Goal: Task Accomplishment & Management: Use online tool/utility

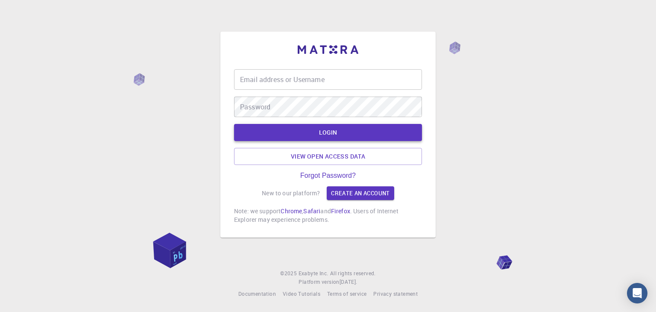
type input "prashantphy"
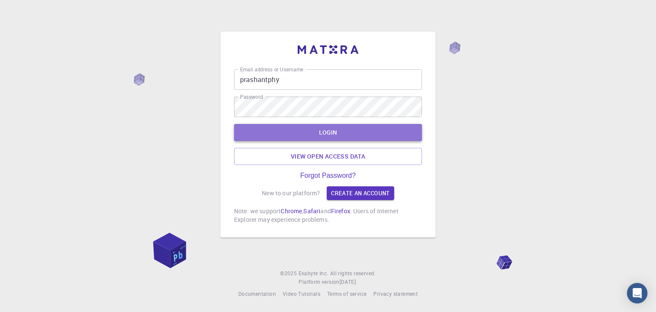
click at [297, 130] on button "LOGIN" at bounding box center [328, 132] width 188 height 17
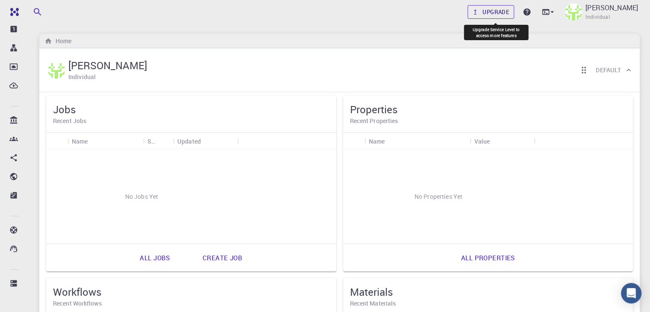
click at [489, 15] on link "Upgrade" at bounding box center [490, 12] width 47 height 14
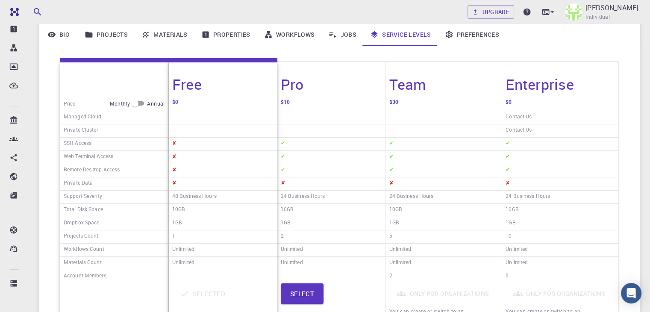
scroll to position [128, 0]
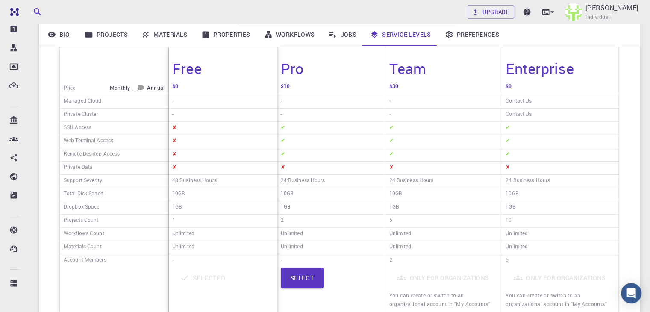
click at [364, 183] on div "24 Business Hours" at bounding box center [331, 181] width 108 height 13
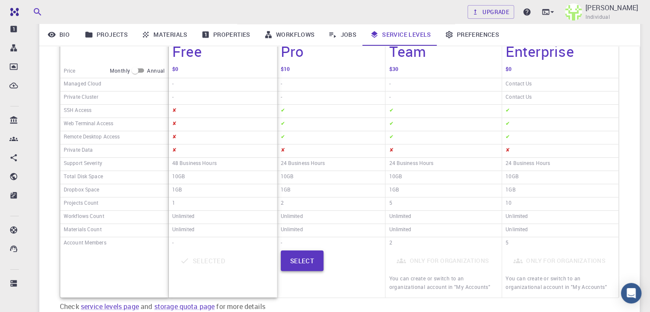
scroll to position [85, 0]
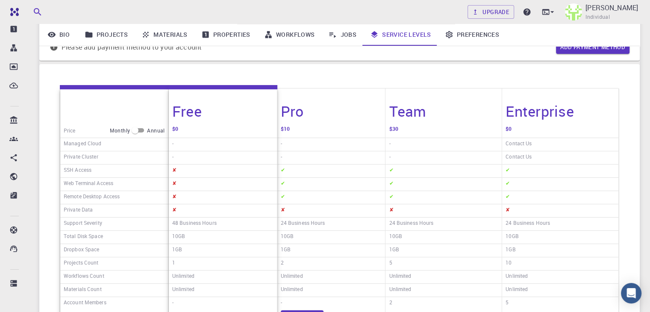
click at [294, 129] on div "$10" at bounding box center [331, 130] width 108 height 15
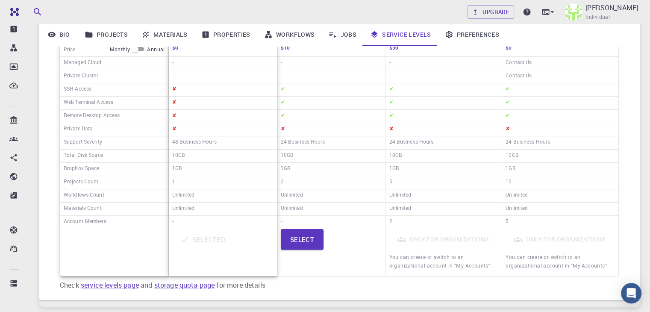
scroll to position [171, 0]
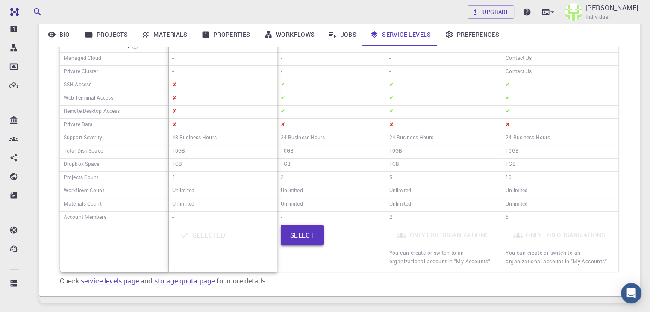
click at [304, 234] on button "Select" at bounding box center [302, 235] width 43 height 20
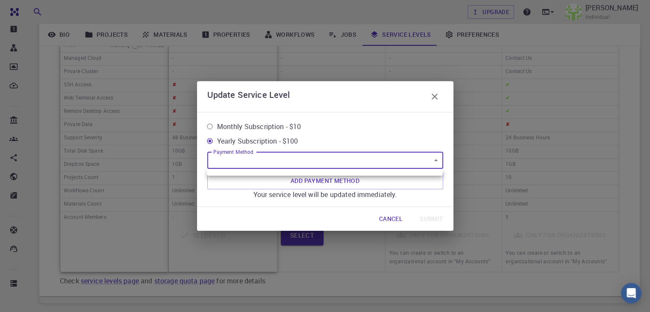
click at [293, 162] on body "Free Dashboard Create New Job New Material Create Material Upload File Import f…" at bounding box center [325, 99] width 650 height 540
click at [303, 162] on div at bounding box center [325, 156] width 650 height 312
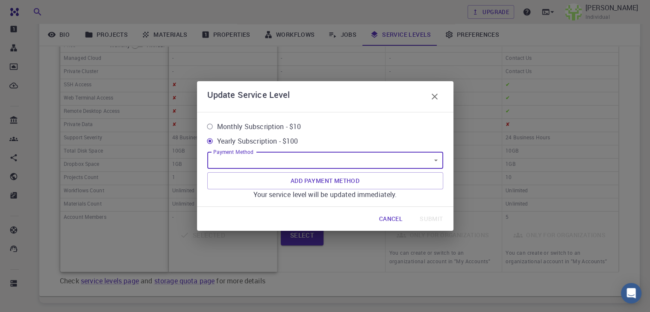
click at [212, 128] on input "Monthly Subscription - $10" at bounding box center [209, 126] width 15 height 15
radio input "true"
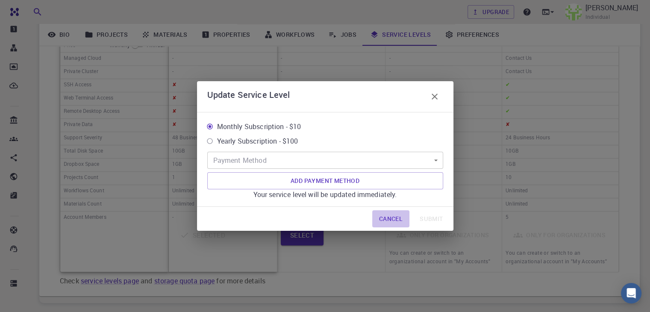
click at [397, 220] on button "Cancel" at bounding box center [390, 218] width 37 height 17
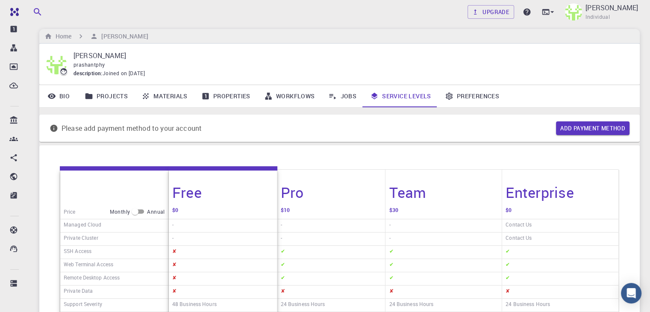
scroll to position [0, 0]
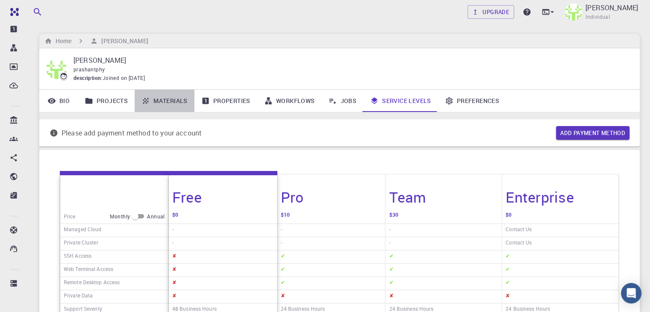
click at [158, 96] on link "Materials" at bounding box center [165, 101] width 60 height 22
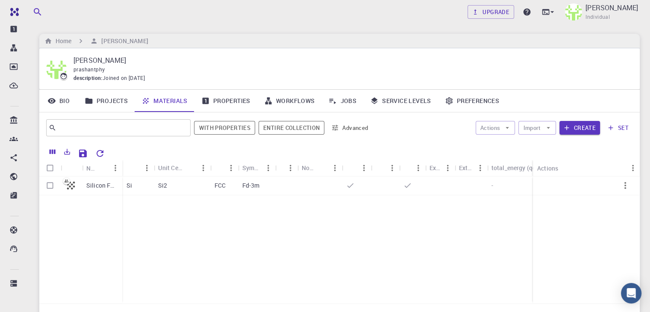
scroll to position [43, 0]
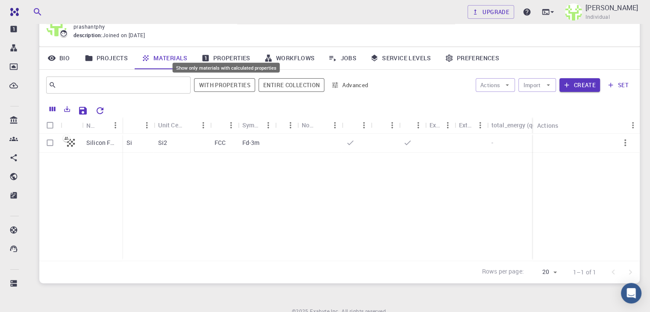
click at [220, 85] on button "With properties" at bounding box center [224, 85] width 61 height 14
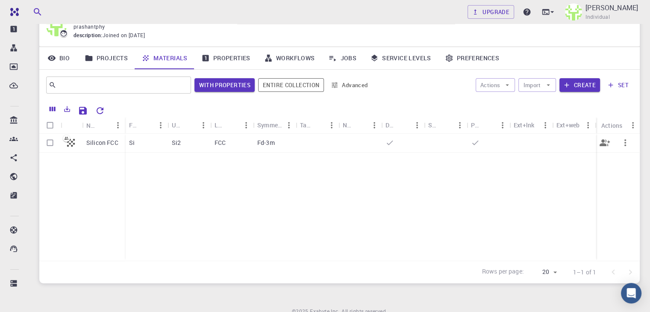
click at [104, 141] on p "Silicon FCC" at bounding box center [102, 142] width 32 height 9
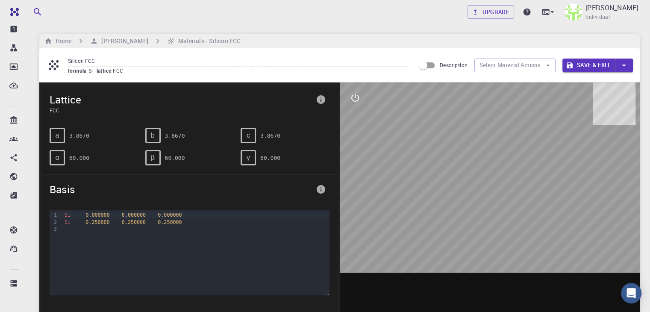
drag, startPoint x: 493, startPoint y: 195, endPoint x: 468, endPoint y: 198, distance: 25.3
click at [468, 198] on div at bounding box center [490, 215] width 300 height 266
drag, startPoint x: 463, startPoint y: 177, endPoint x: 535, endPoint y: 211, distance: 79.7
click at [535, 211] on div at bounding box center [490, 215] width 300 height 266
drag, startPoint x: 500, startPoint y: 163, endPoint x: 425, endPoint y: 170, distance: 75.1
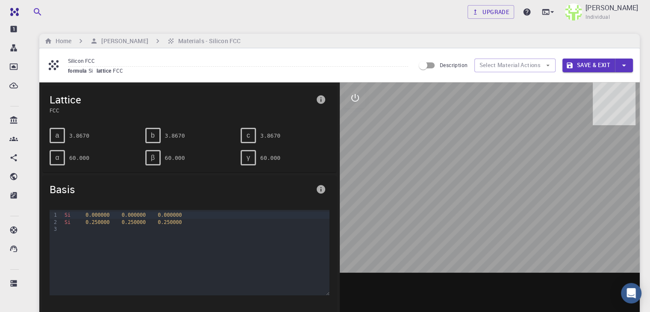
click at [425, 170] on div at bounding box center [490, 215] width 300 height 266
click at [529, 62] on button "Select Material Actions" at bounding box center [514, 66] width 81 height 14
click at [542, 69] on button "Select Material Actions" at bounding box center [514, 66] width 81 height 14
click at [548, 67] on icon "button" at bounding box center [548, 65] width 8 height 8
click at [156, 132] on div "b" at bounding box center [152, 135] width 15 height 15
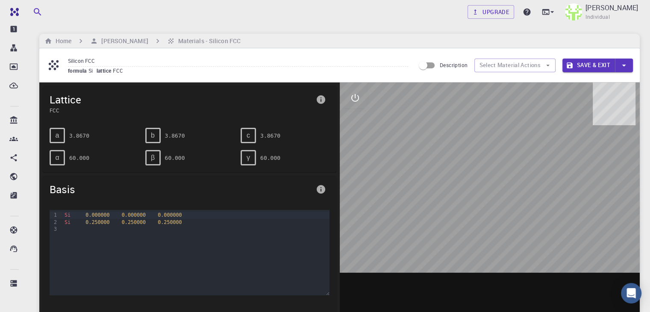
click at [166, 135] on pre "3.8670" at bounding box center [175, 135] width 20 height 15
click at [127, 226] on div at bounding box center [195, 228] width 267 height 7
click at [146, 222] on div "Si 0.250000 0.250000 0.250000" at bounding box center [195, 222] width 267 height 7
click at [187, 214] on div "Si 0.000000 0.000000 0.000000" at bounding box center [195, 214] width 267 height 7
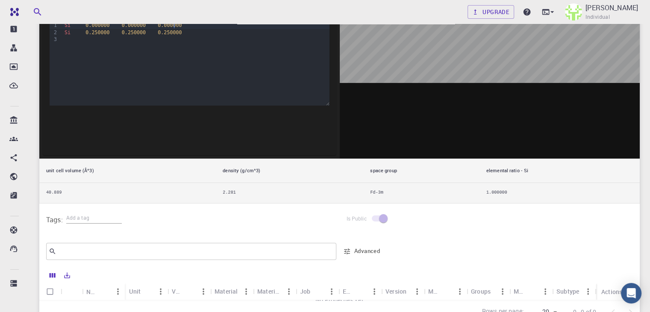
scroll to position [19, 0]
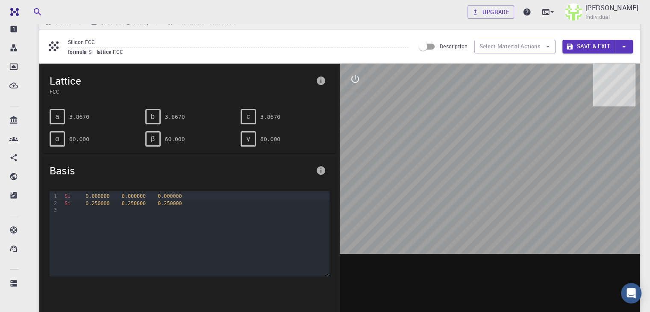
click at [583, 46] on button "Save & Exit" at bounding box center [588, 47] width 53 height 14
click at [585, 48] on button "Save & Exit" at bounding box center [588, 47] width 53 height 14
click at [624, 46] on icon "button" at bounding box center [623, 47] width 4 height 2
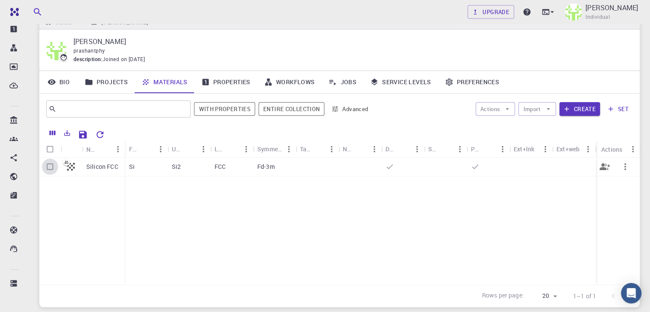
click at [47, 167] on input "Select row" at bounding box center [50, 166] width 16 height 16
checkbox input "true"
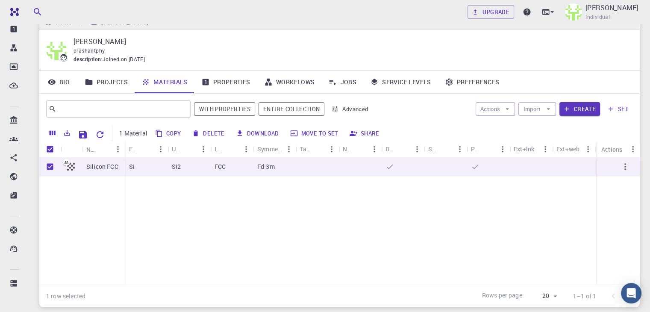
click at [215, 80] on link "Properties" at bounding box center [225, 82] width 63 height 22
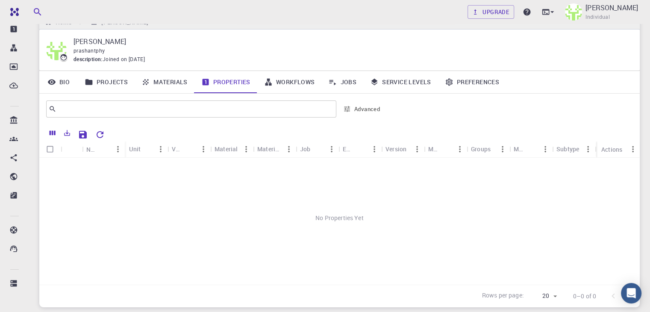
click at [217, 82] on link "Properties" at bounding box center [225, 82] width 63 height 22
click at [178, 82] on link "Materials" at bounding box center [165, 82] width 60 height 22
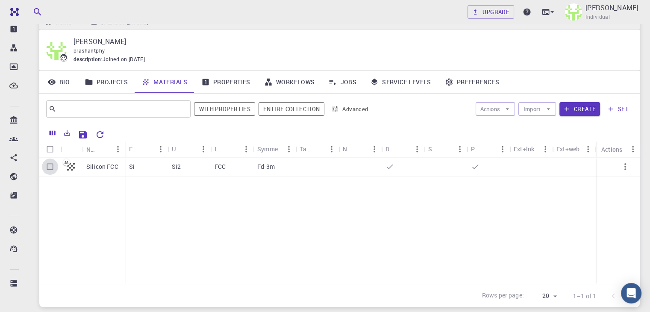
click at [45, 166] on input "Select row" at bounding box center [50, 166] width 16 height 16
checkbox input "true"
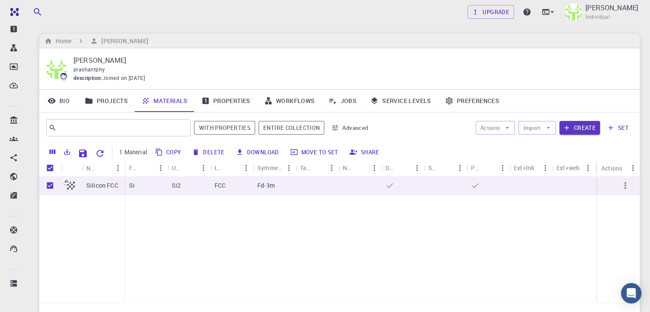
click at [348, 99] on link "Jobs" at bounding box center [342, 101] width 42 height 22
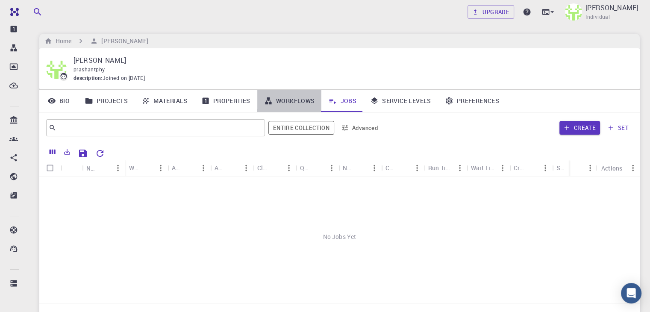
click at [296, 102] on link "Workflows" at bounding box center [289, 101] width 64 height 22
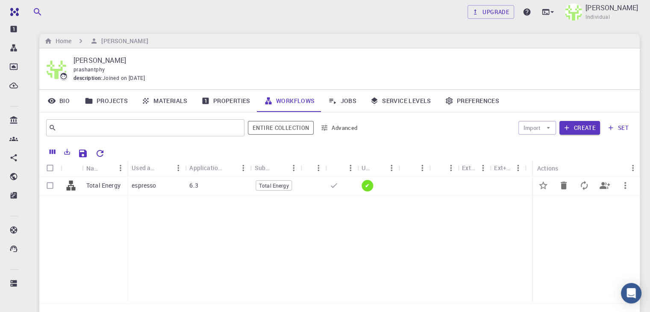
click at [186, 185] on div "6.3" at bounding box center [217, 185] width 65 height 19
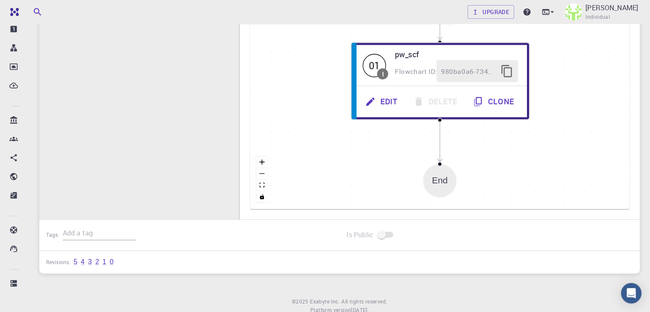
scroll to position [214, 0]
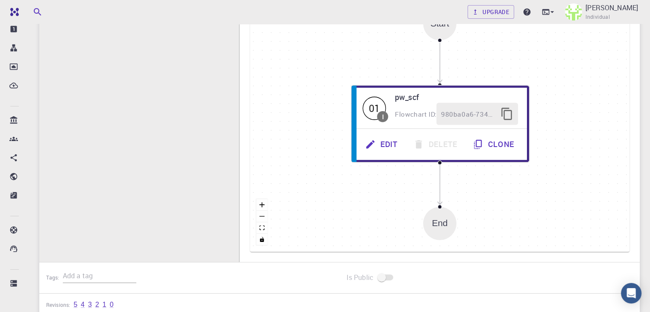
click at [440, 223] on div "End" at bounding box center [440, 223] width 16 height 10
click at [456, 199] on div "Start 01 I pw_scf Flowchart ID: 980ba0a6-734b-4b18-a52a-0e367ced5137 Edit Delet…" at bounding box center [439, 123] width 379 height 256
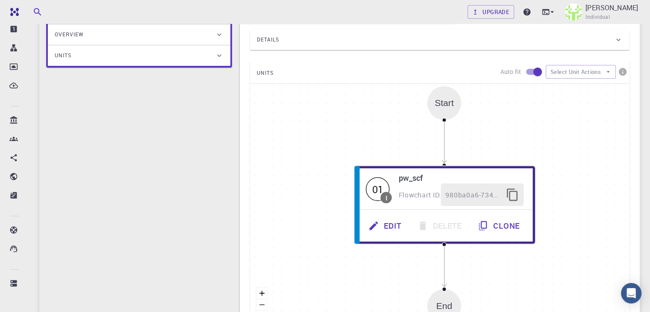
scroll to position [124, 0]
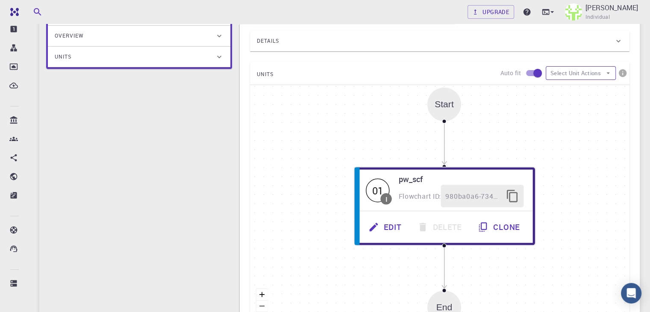
click at [577, 74] on button "Select Unit Actions" at bounding box center [580, 73] width 70 height 14
click at [574, 88] on span "Add Unit" at bounding box center [587, 89] width 41 height 9
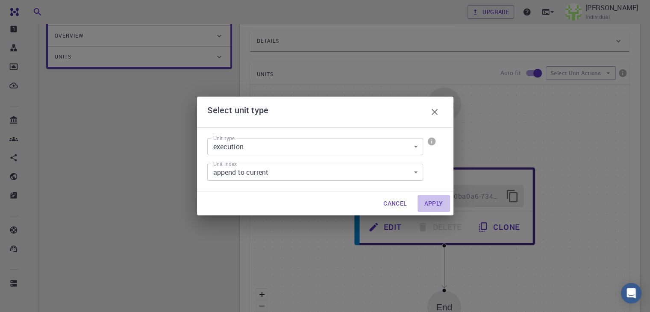
click at [425, 200] on button "Apply" at bounding box center [433, 203] width 32 height 17
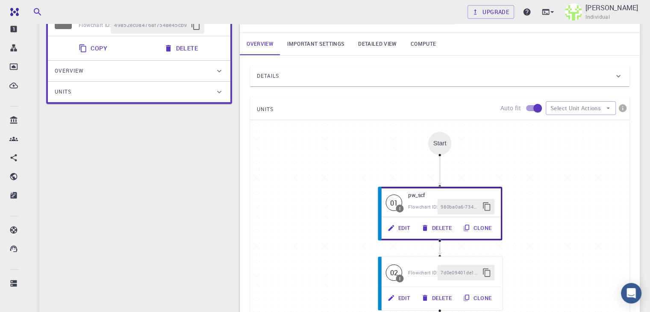
scroll to position [0, 0]
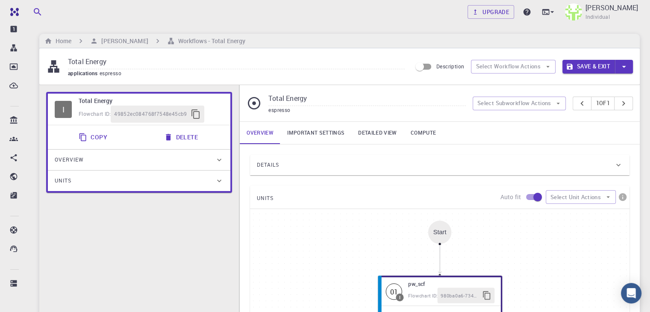
click at [80, 160] on span "Overview" at bounding box center [69, 160] width 29 height 14
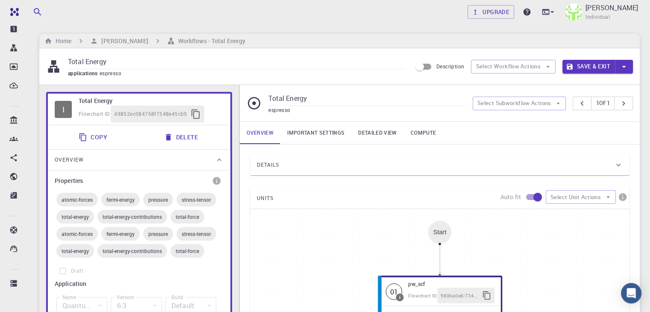
click at [80, 160] on span "Overview" at bounding box center [69, 160] width 29 height 14
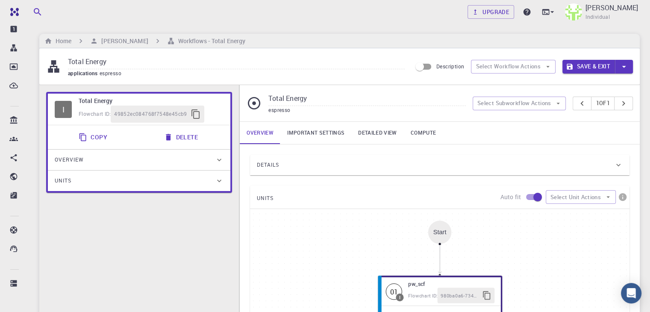
click at [81, 178] on div "Units" at bounding box center [135, 181] width 160 height 14
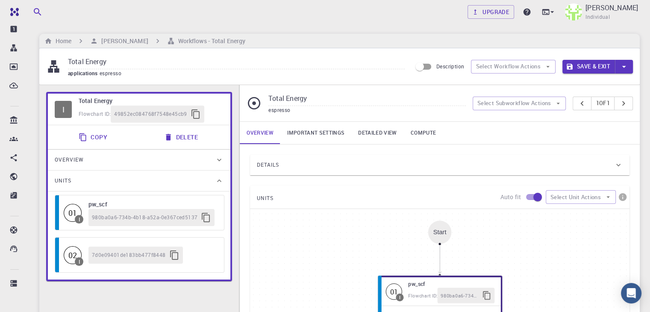
click at [81, 178] on div "Units" at bounding box center [135, 181] width 160 height 14
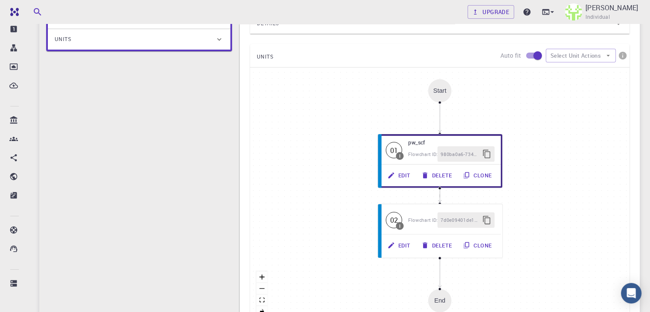
scroll to position [171, 0]
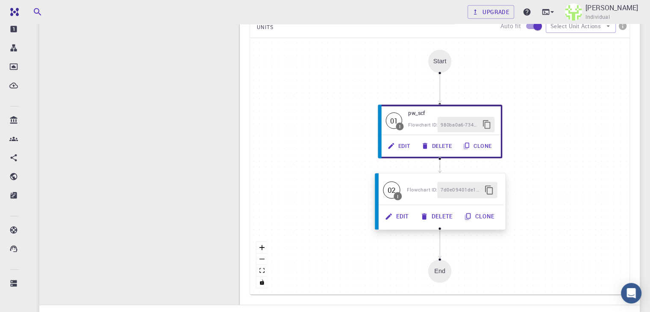
click at [420, 196] on div "Flowchart ID: 7d0e09401de183bb477f8448" at bounding box center [452, 189] width 91 height 16
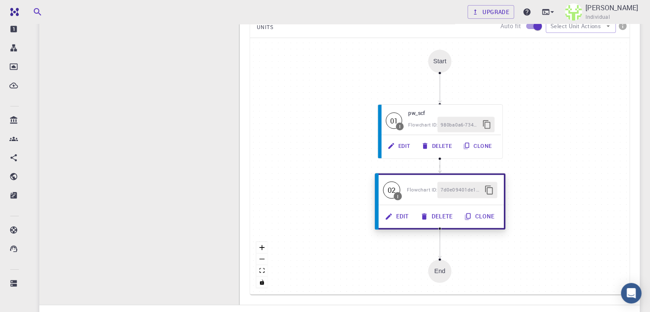
click at [483, 189] on button "button" at bounding box center [489, 189] width 16 height 16
click at [476, 217] on button "Clone" at bounding box center [480, 216] width 42 height 16
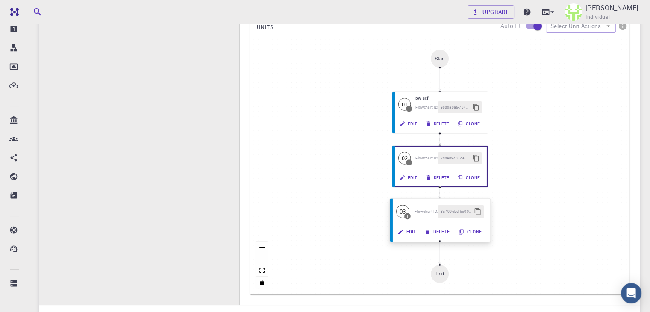
click at [442, 228] on button "Delete" at bounding box center [438, 231] width 34 height 12
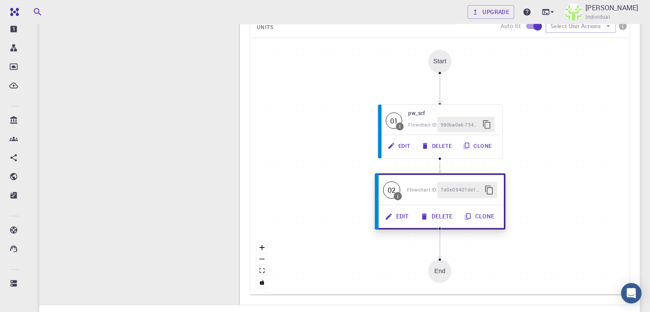
click at [441, 216] on button "Delete" at bounding box center [437, 216] width 44 height 16
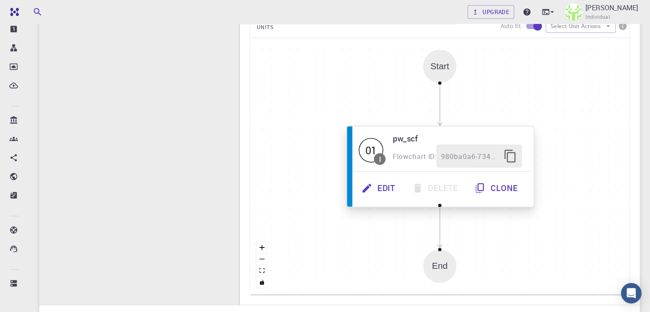
click at [494, 184] on button "Clone" at bounding box center [497, 187] width 60 height 23
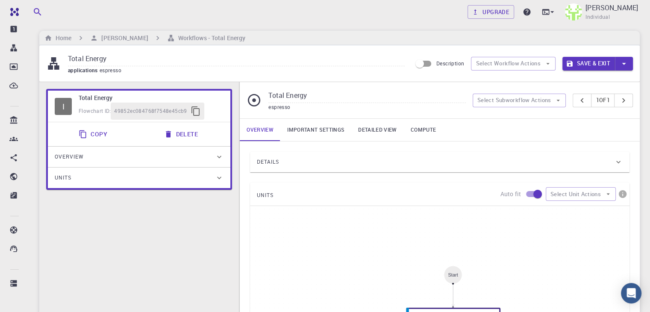
scroll to position [0, 0]
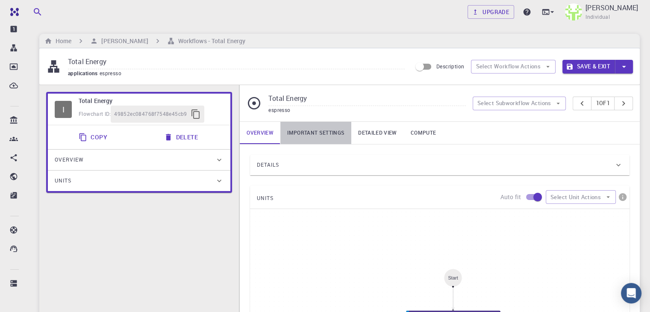
click at [304, 131] on link "Important settings" at bounding box center [315, 133] width 71 height 22
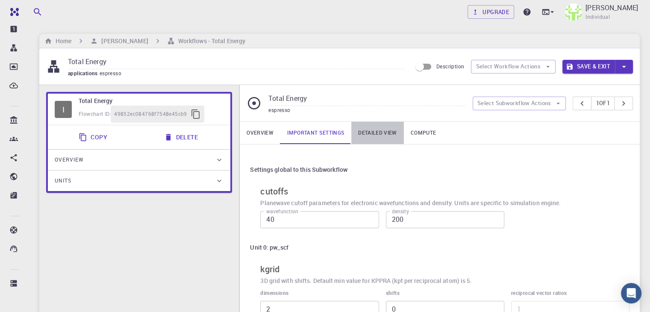
click at [380, 135] on link "Detailed view" at bounding box center [377, 133] width 52 height 22
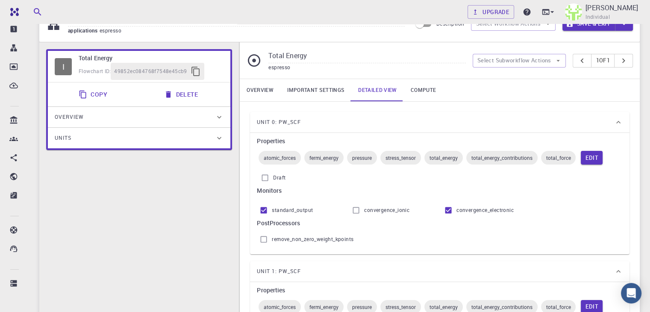
scroll to position [43, 0]
click at [424, 89] on link "Compute" at bounding box center [423, 90] width 39 height 22
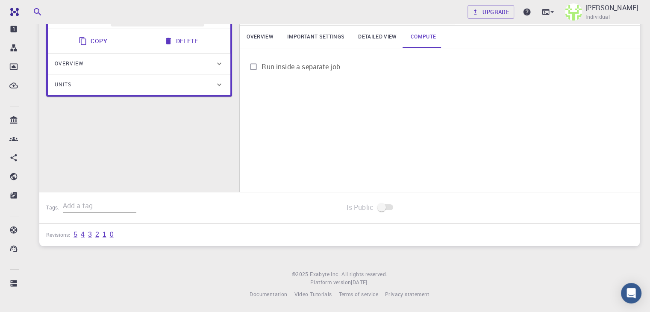
scroll to position [0, 0]
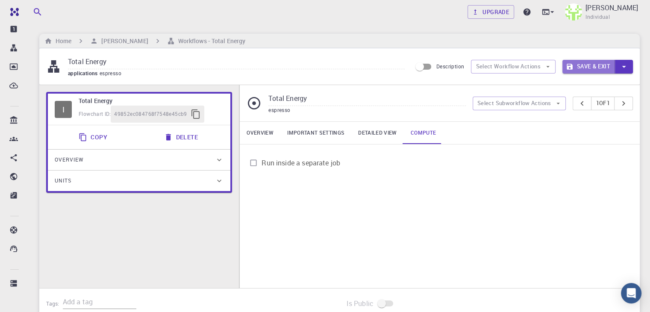
click at [594, 66] on button "Save & Exit" at bounding box center [588, 67] width 53 height 14
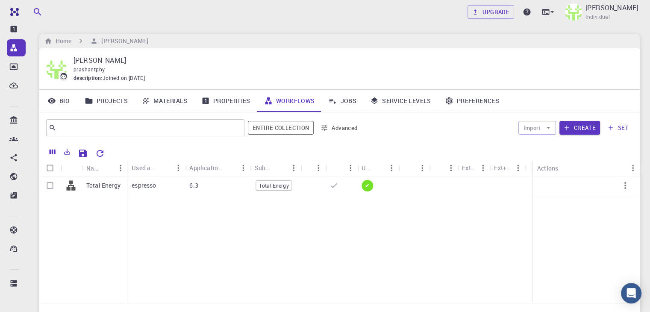
click at [224, 101] on link "Properties" at bounding box center [225, 101] width 63 height 22
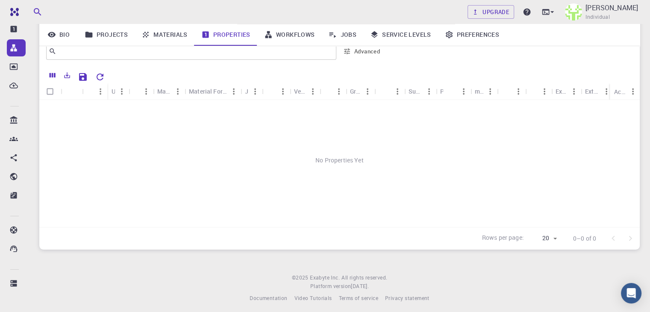
scroll to position [80, 0]
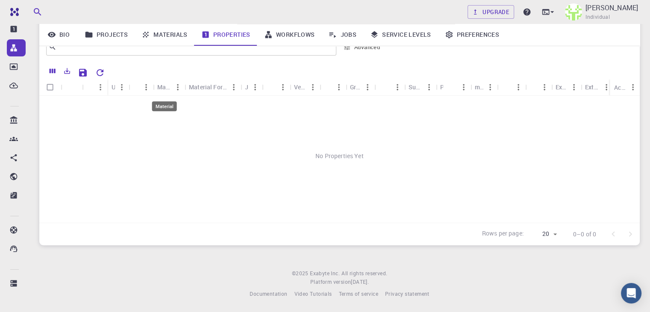
click at [169, 89] on div "Material" at bounding box center [164, 87] width 14 height 17
click at [177, 87] on icon "Menu" at bounding box center [178, 87] width 2 height 6
click at [239, 132] on div "No Properties Yet" at bounding box center [339, 156] width 600 height 120
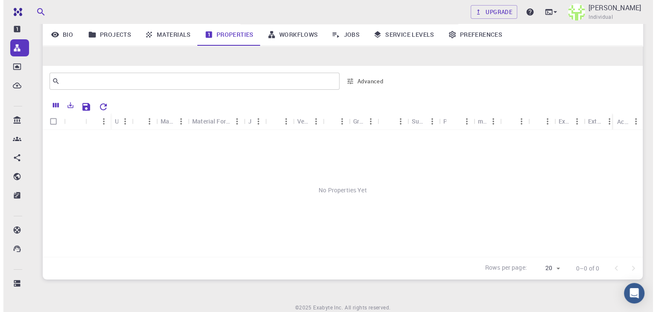
scroll to position [0, 0]
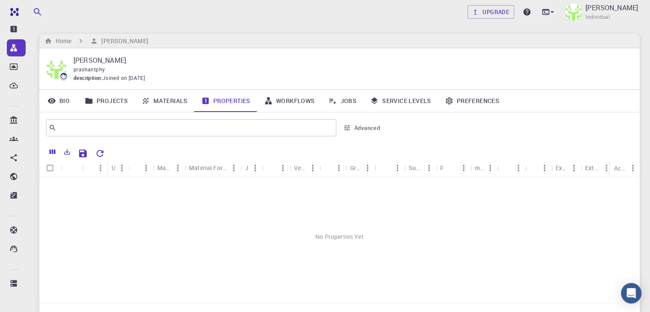
click at [301, 105] on link "Workflows" at bounding box center [289, 101] width 64 height 22
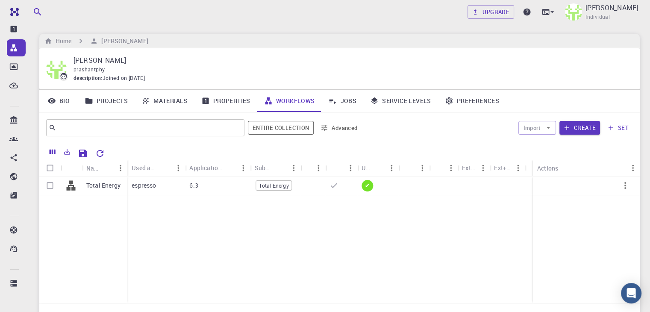
click at [345, 102] on link "Jobs" at bounding box center [342, 101] width 42 height 22
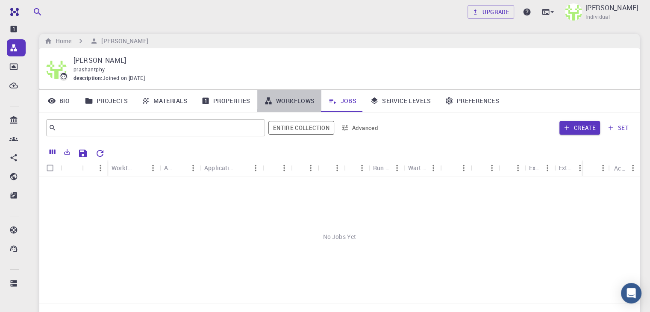
click at [292, 100] on link "Workflows" at bounding box center [289, 101] width 64 height 22
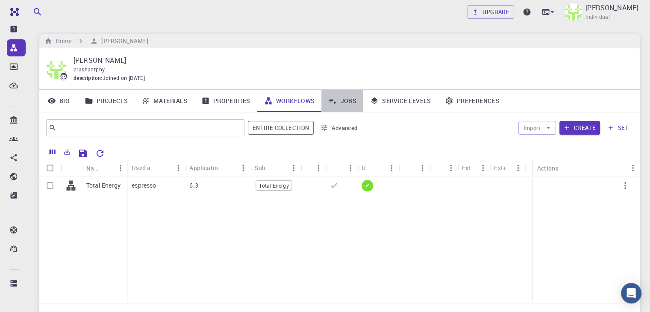
click at [348, 101] on link "Jobs" at bounding box center [342, 101] width 42 height 22
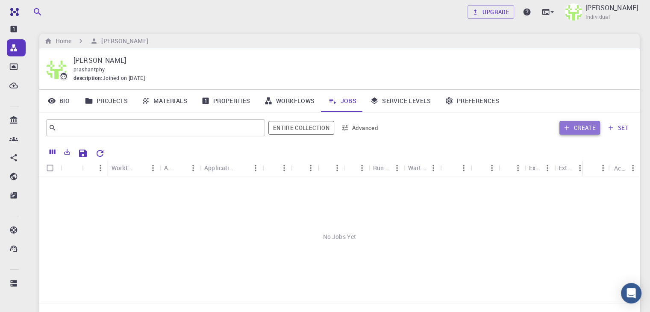
click at [584, 130] on button "Create" at bounding box center [579, 128] width 41 height 14
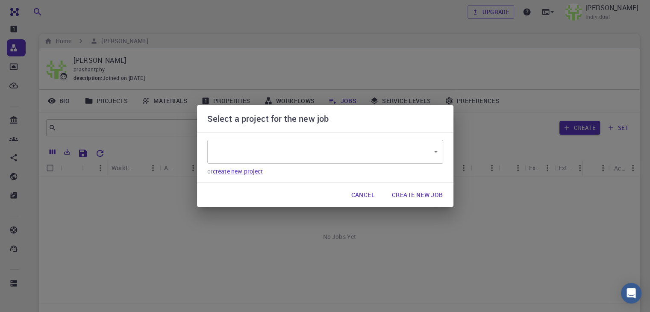
type input "LAJcj6pqD48mM8T8w"
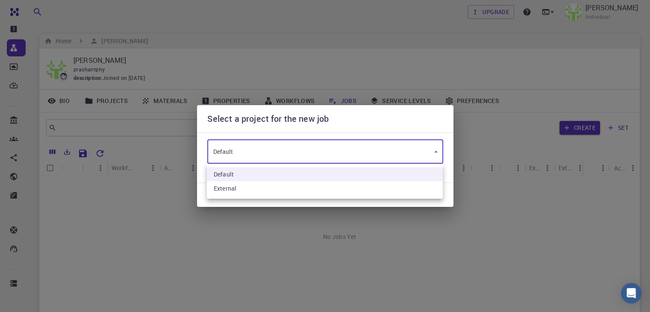
click at [340, 153] on body "Free Dashboard Create New Job New Material Create Material Upload File Import f…" at bounding box center [325, 196] width 650 height 392
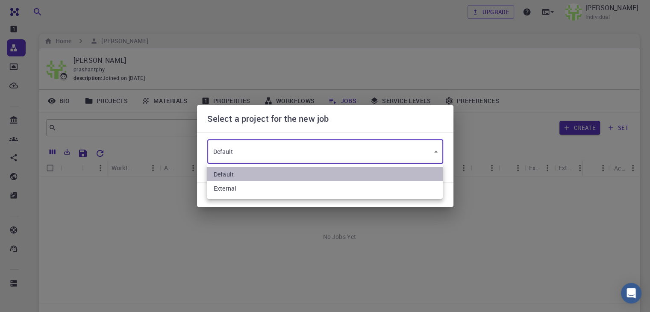
click at [323, 172] on li "Default" at bounding box center [325, 174] width 236 height 14
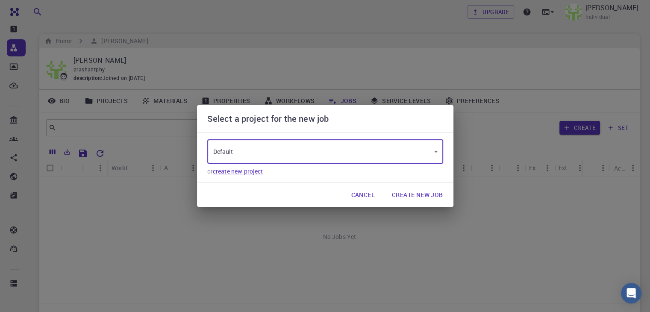
click at [415, 196] on button "Create New Job" at bounding box center [417, 194] width 65 height 17
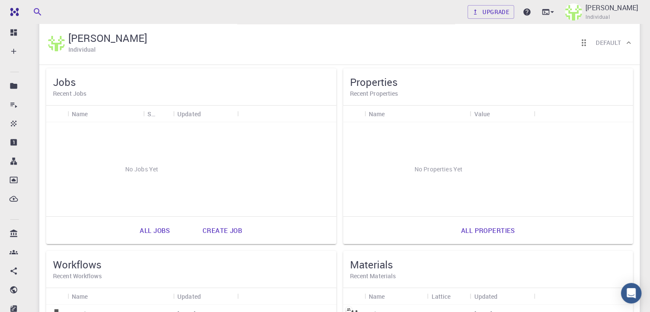
scroll to position [43, 0]
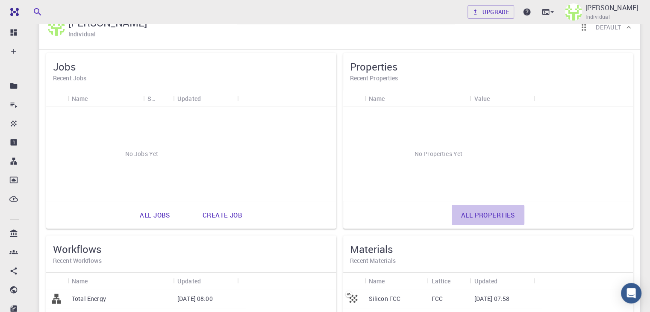
click at [451, 214] on link "All properties" at bounding box center [487, 215] width 73 height 20
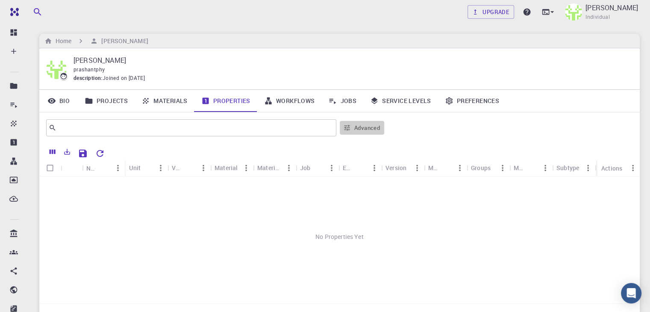
click at [352, 131] on button "Advanced" at bounding box center [362, 128] width 44 height 14
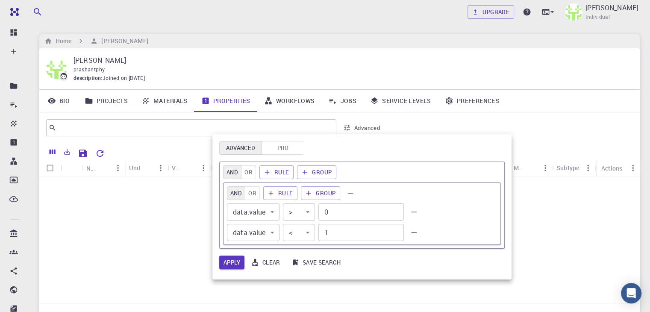
click at [176, 214] on div at bounding box center [325, 156] width 650 height 312
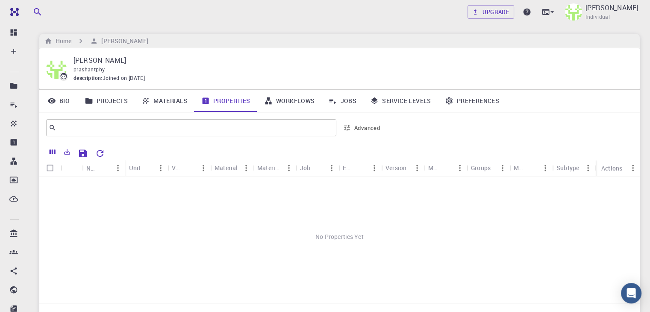
click at [224, 169] on div "Material" at bounding box center [225, 167] width 23 height 17
click at [231, 166] on div "Material" at bounding box center [225, 167] width 23 height 17
click at [273, 169] on div "Material Formula" at bounding box center [269, 167] width 25 height 17
click at [304, 171] on div "Job" at bounding box center [305, 167] width 10 height 17
click at [331, 170] on icon "Menu" at bounding box center [332, 168] width 2 height 6
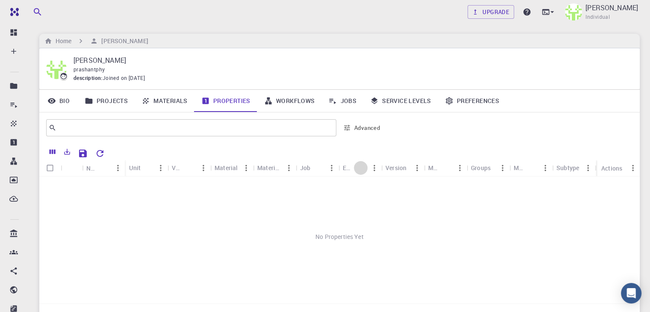
click at [355, 169] on button "Sort" at bounding box center [361, 168] width 14 height 14
click at [159, 104] on link "Materials" at bounding box center [165, 101] width 60 height 22
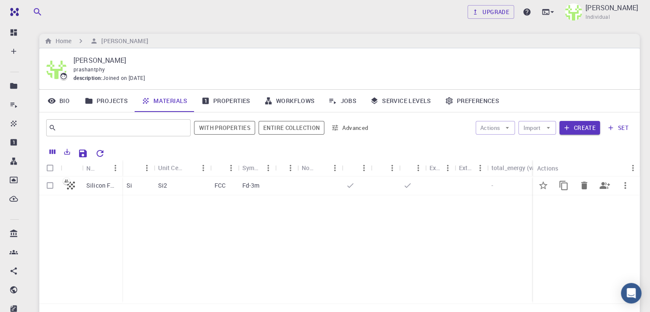
click at [51, 188] on input "Select row" at bounding box center [50, 185] width 16 height 16
checkbox input "true"
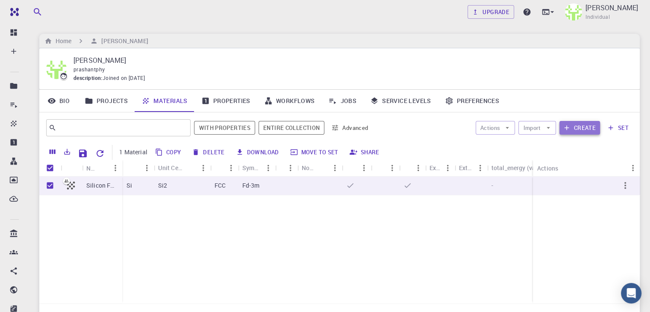
click at [570, 127] on icon "button" at bounding box center [566, 128] width 8 height 8
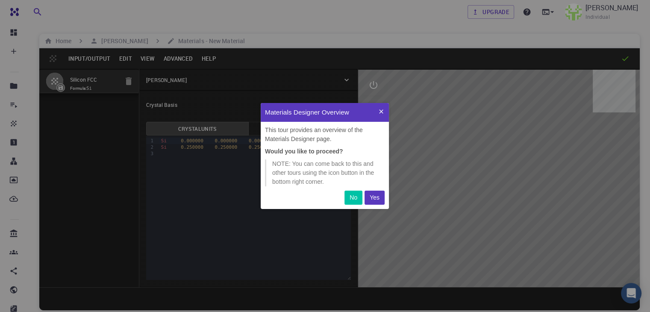
scroll to position [99, 121]
click at [350, 196] on p "No" at bounding box center [353, 197] width 8 height 9
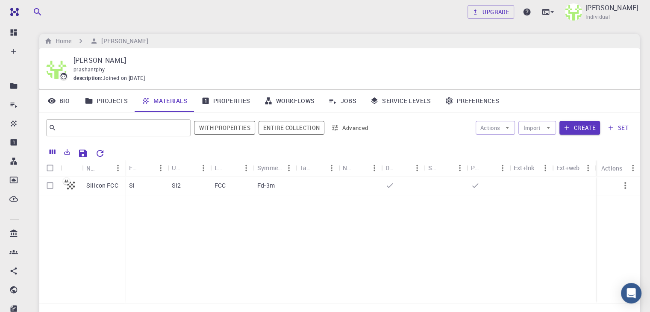
click at [225, 98] on link "Properties" at bounding box center [225, 101] width 63 height 22
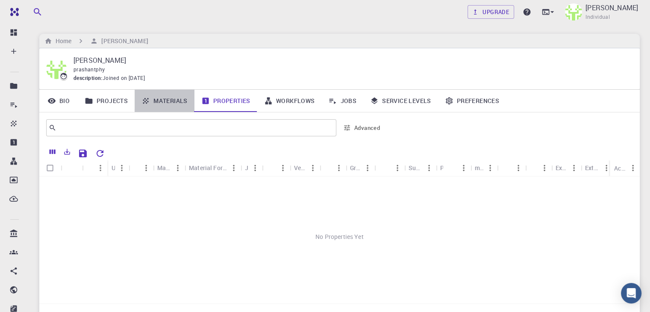
click at [180, 98] on link "Materials" at bounding box center [165, 101] width 60 height 22
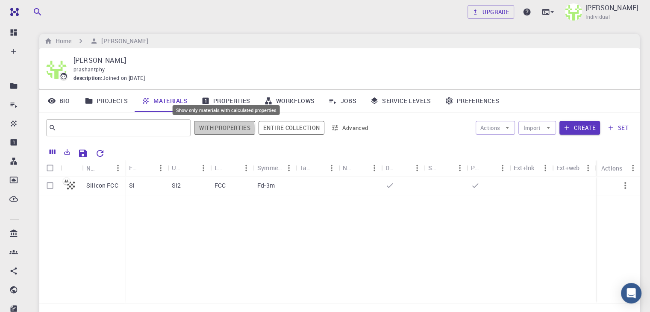
click at [216, 129] on button "With properties" at bounding box center [224, 128] width 61 height 14
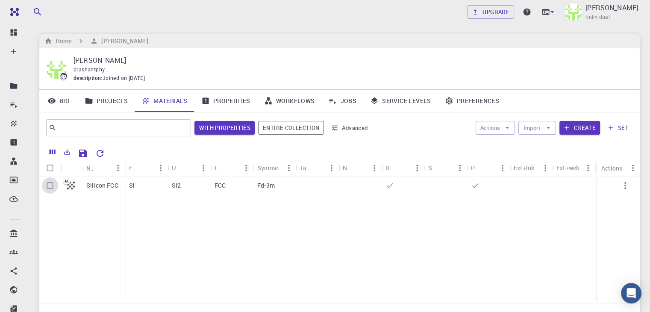
click at [50, 185] on input "Select row" at bounding box center [50, 185] width 16 height 16
checkbox input "true"
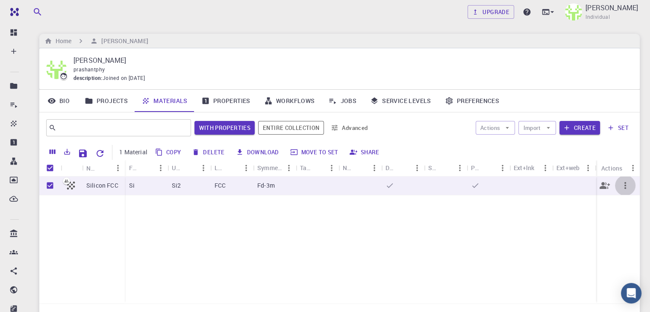
click at [622, 187] on icon "button" at bounding box center [625, 185] width 10 height 10
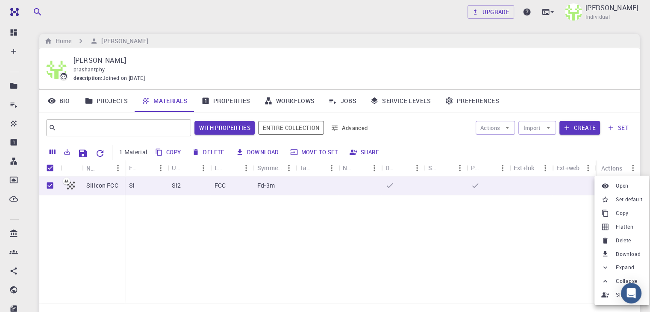
click at [445, 263] on div at bounding box center [325, 156] width 650 height 312
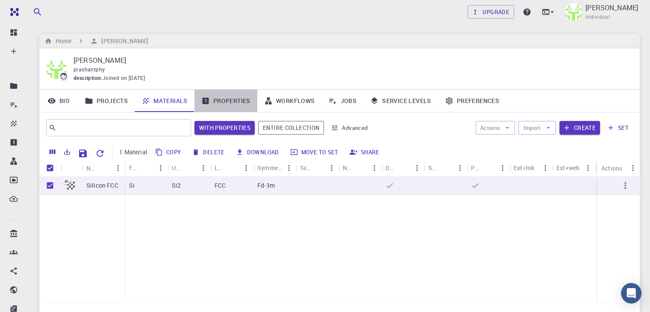
click at [222, 103] on link "Properties" at bounding box center [225, 101] width 63 height 22
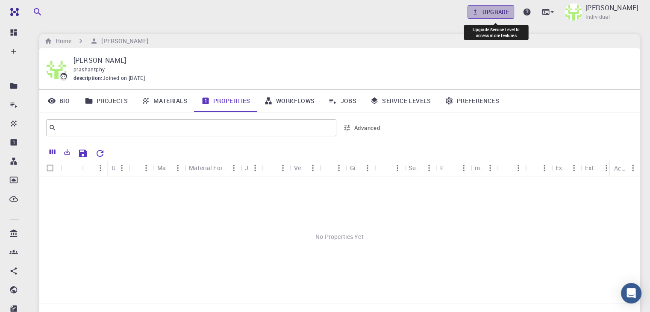
click at [511, 10] on link "Upgrade" at bounding box center [490, 12] width 47 height 14
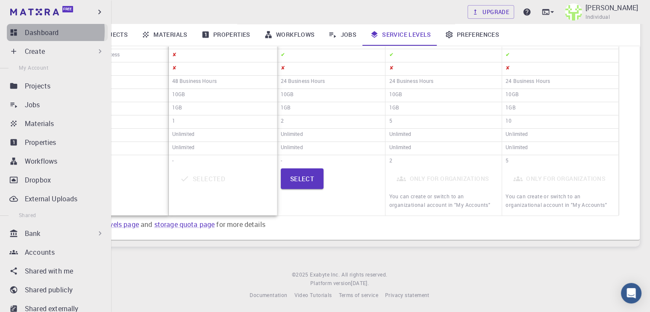
click at [32, 31] on p "Dashboard" at bounding box center [42, 32] width 34 height 10
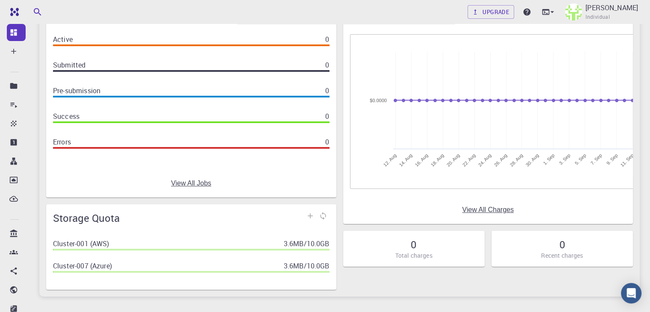
scroll to position [117, 0]
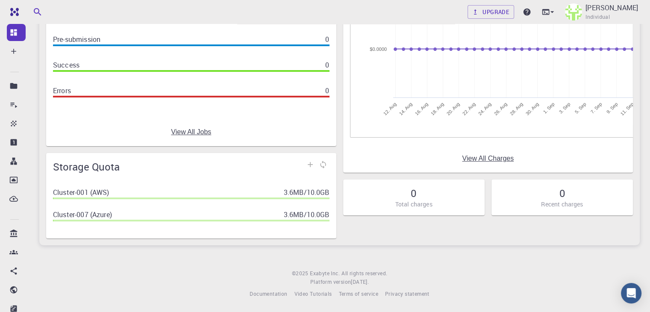
click at [197, 133] on link "View All Jobs" at bounding box center [191, 132] width 40 height 8
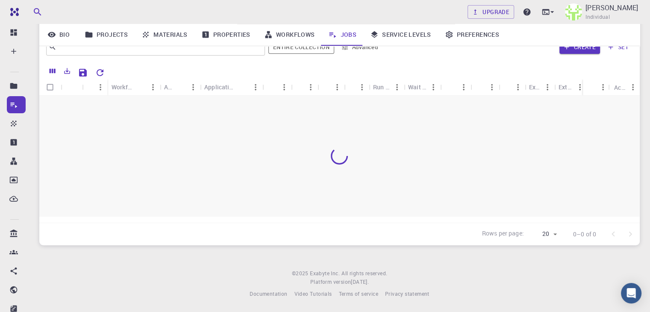
scroll to position [80, 0]
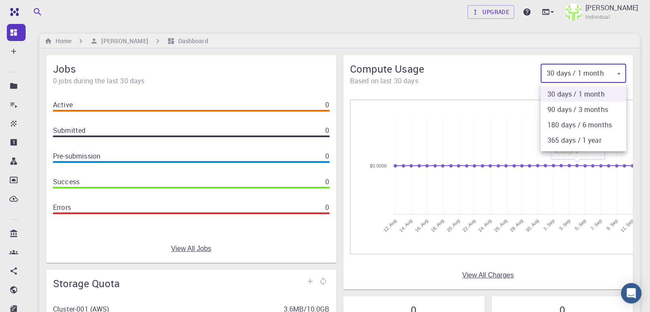
click at [606, 69] on body "Free Dashboard Create New Job New Material Create Material Upload File Import f…" at bounding box center [325, 214] width 650 height 428
click at [440, 60] on div at bounding box center [325, 156] width 650 height 312
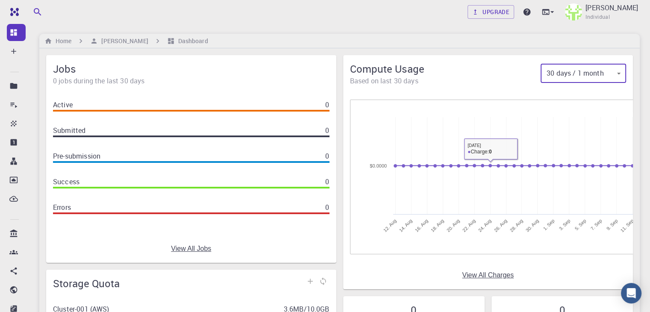
scroll to position [85, 0]
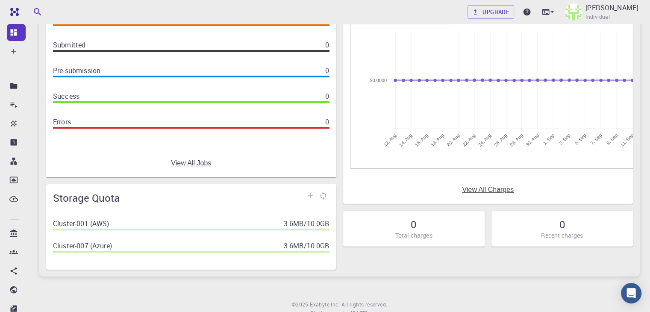
click at [494, 187] on link "View All Charges" at bounding box center [488, 190] width 52 height 8
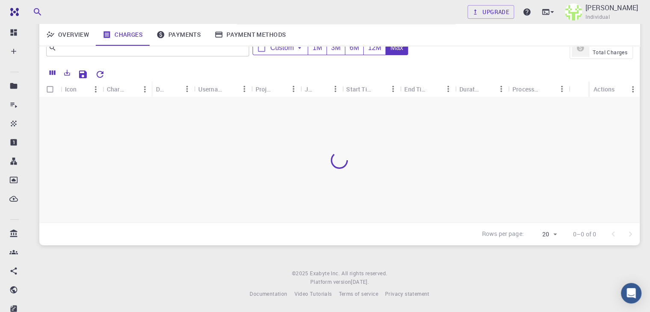
scroll to position [39, 0]
